Goal: Navigation & Orientation: Find specific page/section

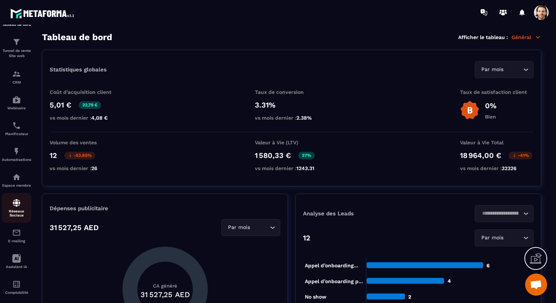
scroll to position [37, 0]
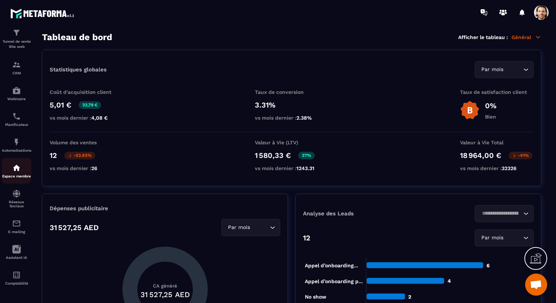
click at [18, 175] on p "Espace membre" at bounding box center [16, 176] width 29 height 4
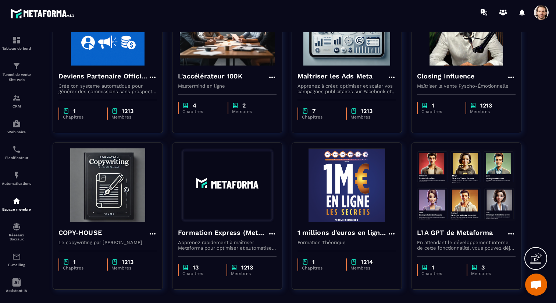
scroll to position [107, 0]
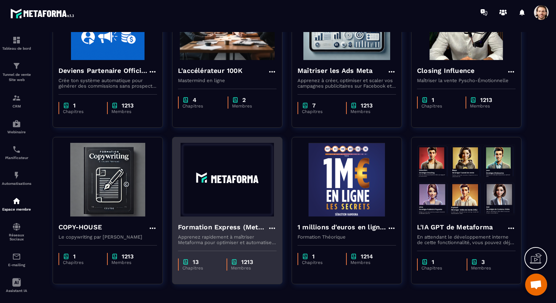
click at [246, 224] on h4 "Formation Express (Metaforma)" at bounding box center [223, 227] width 90 height 10
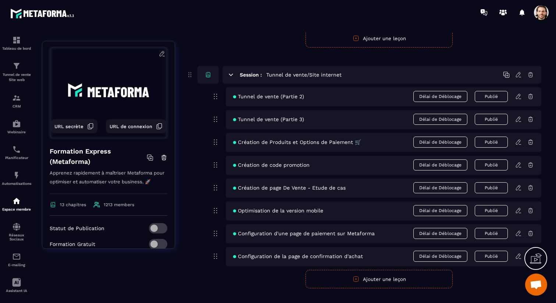
scroll to position [108, 0]
click at [12, 70] on img at bounding box center [16, 65] width 9 height 9
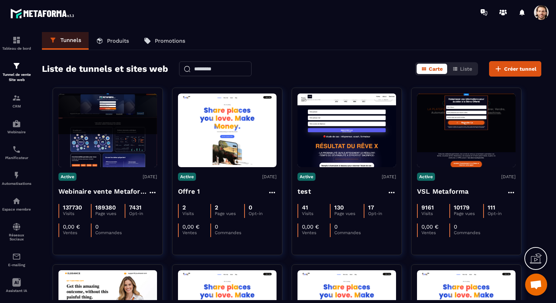
click at [540, 12] on span at bounding box center [541, 12] width 15 height 15
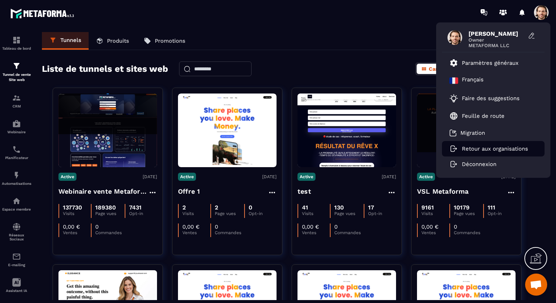
click at [482, 150] on p "Retour aux organisations" at bounding box center [495, 148] width 66 height 7
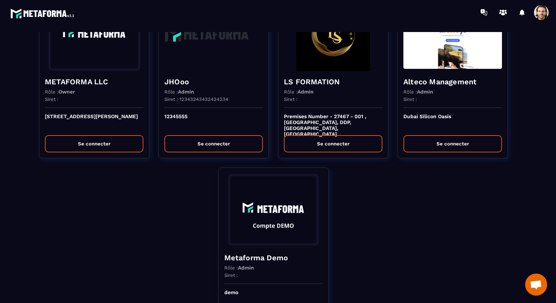
scroll to position [118, 0]
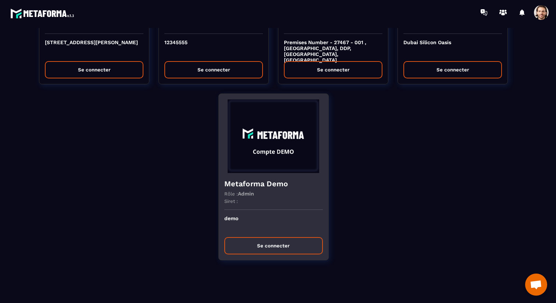
click at [264, 194] on div "Rôle : Admin" at bounding box center [273, 193] width 99 height 6
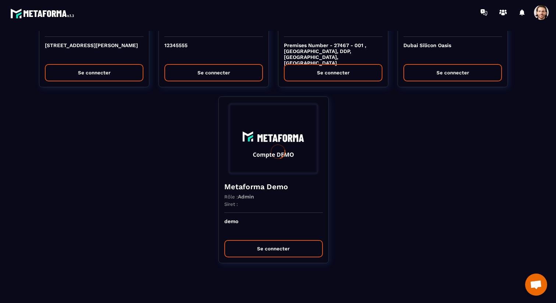
scroll to position [0, 0]
